Goal: Download file/media

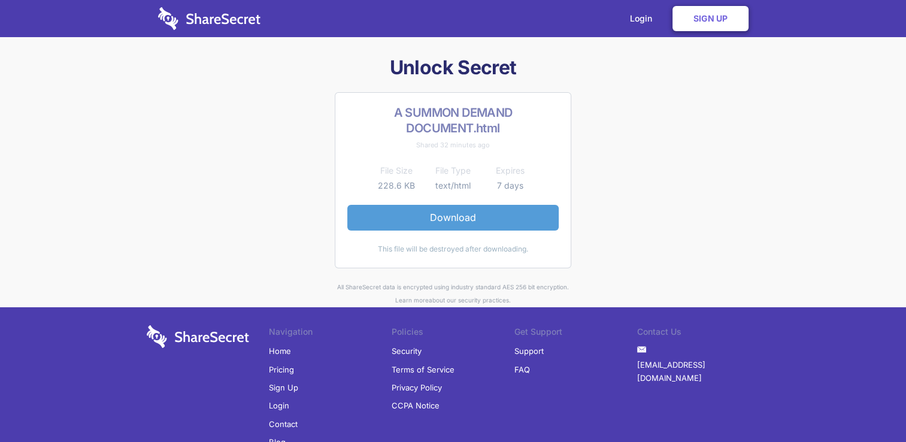
click at [424, 212] on link "Download" at bounding box center [452, 217] width 211 height 25
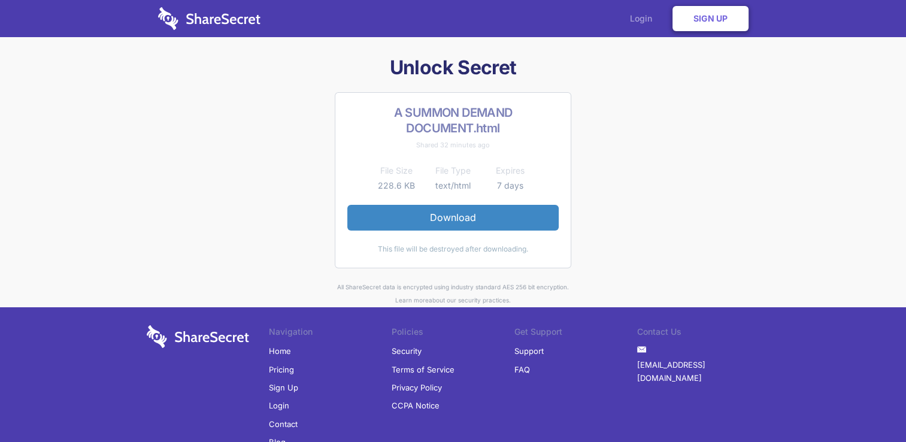
click at [647, 17] on link "Login" at bounding box center [644, 18] width 52 height 37
